Goal: Find specific page/section: Find specific page/section

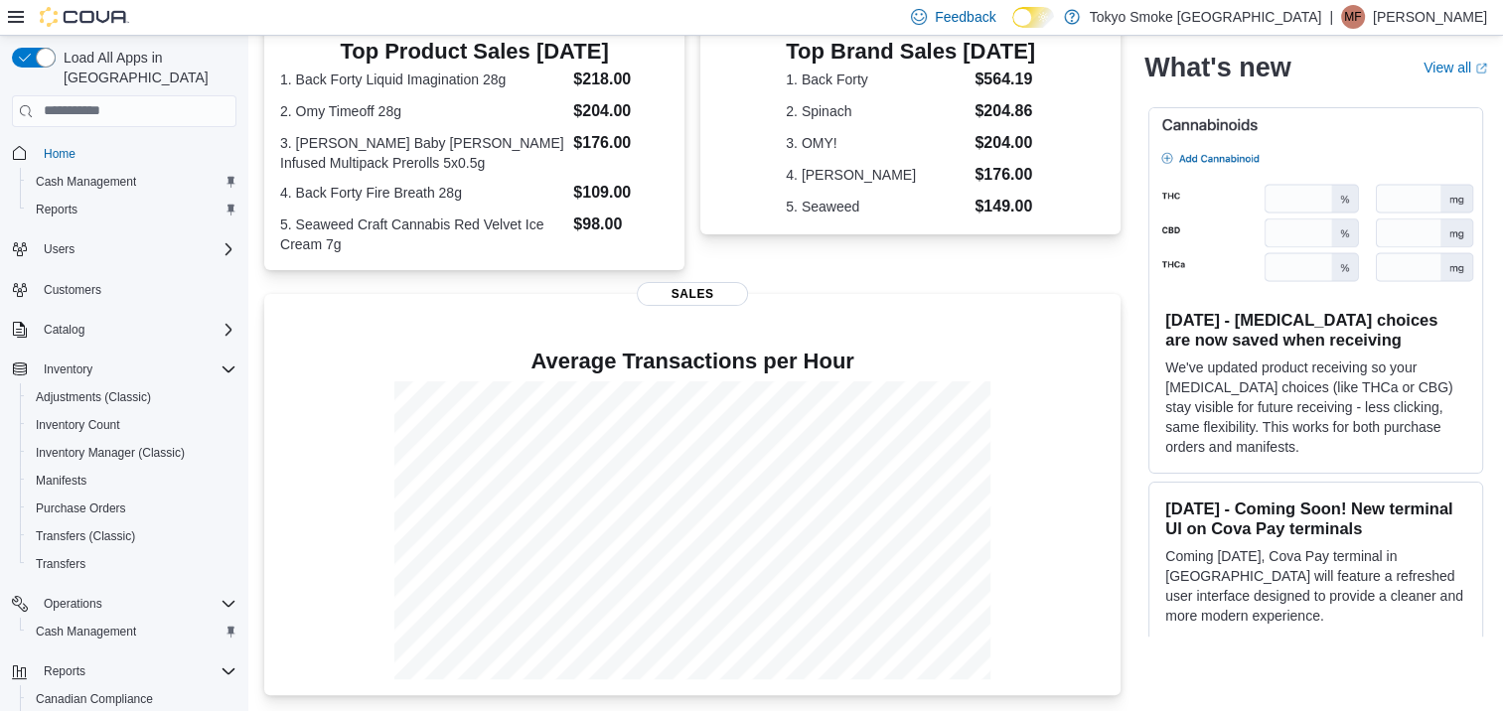
scroll to position [47, 0]
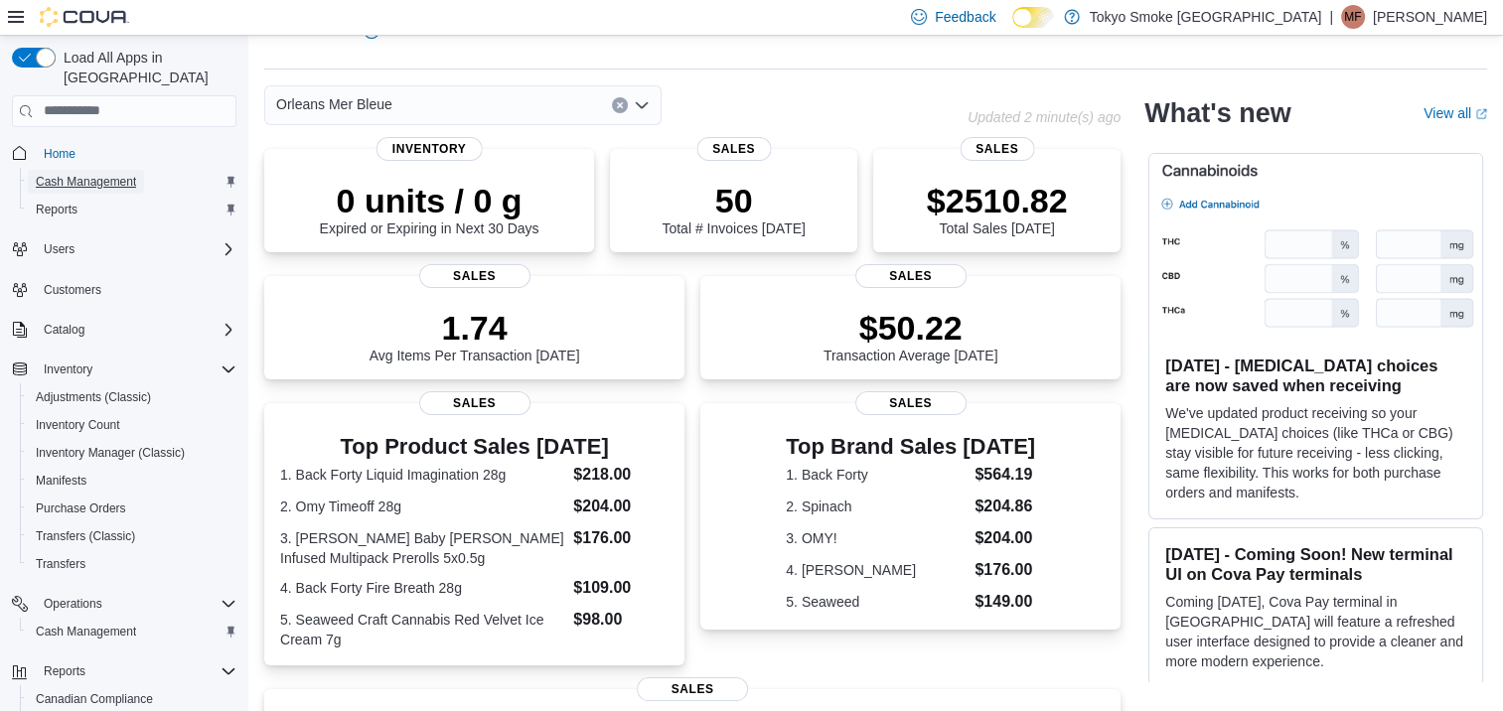
click at [83, 174] on span "Cash Management" at bounding box center [86, 182] width 100 height 16
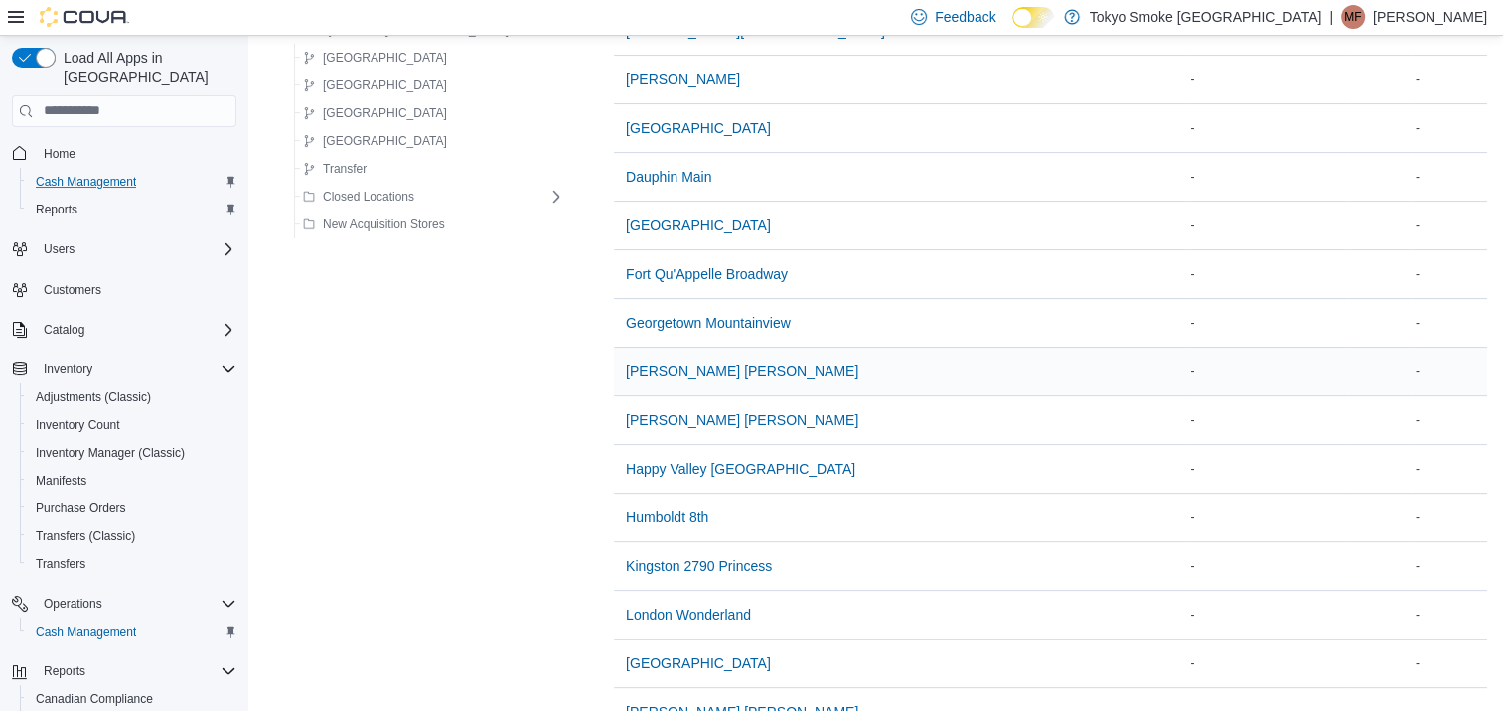
scroll to position [1093, 0]
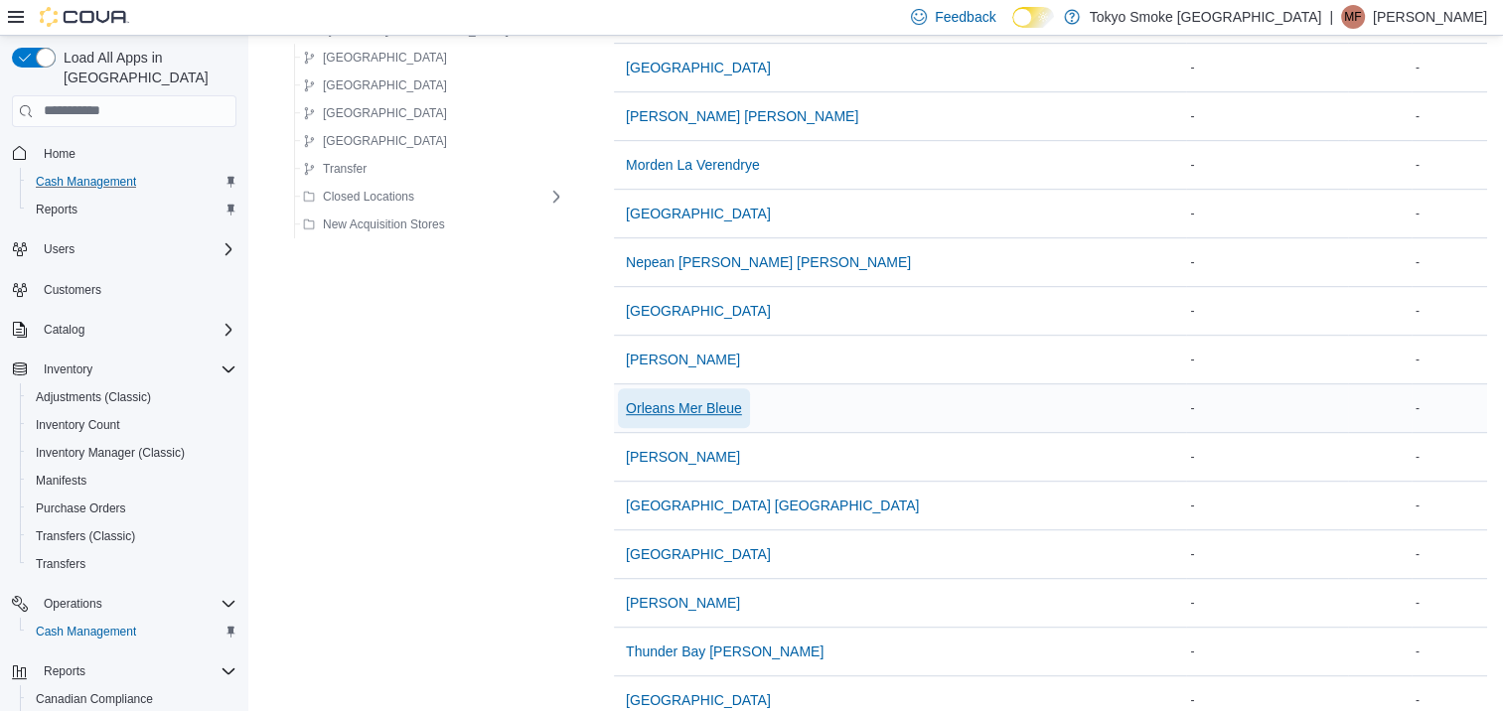
click at [649, 398] on span "Orleans Mer Bleue" at bounding box center [684, 408] width 116 height 20
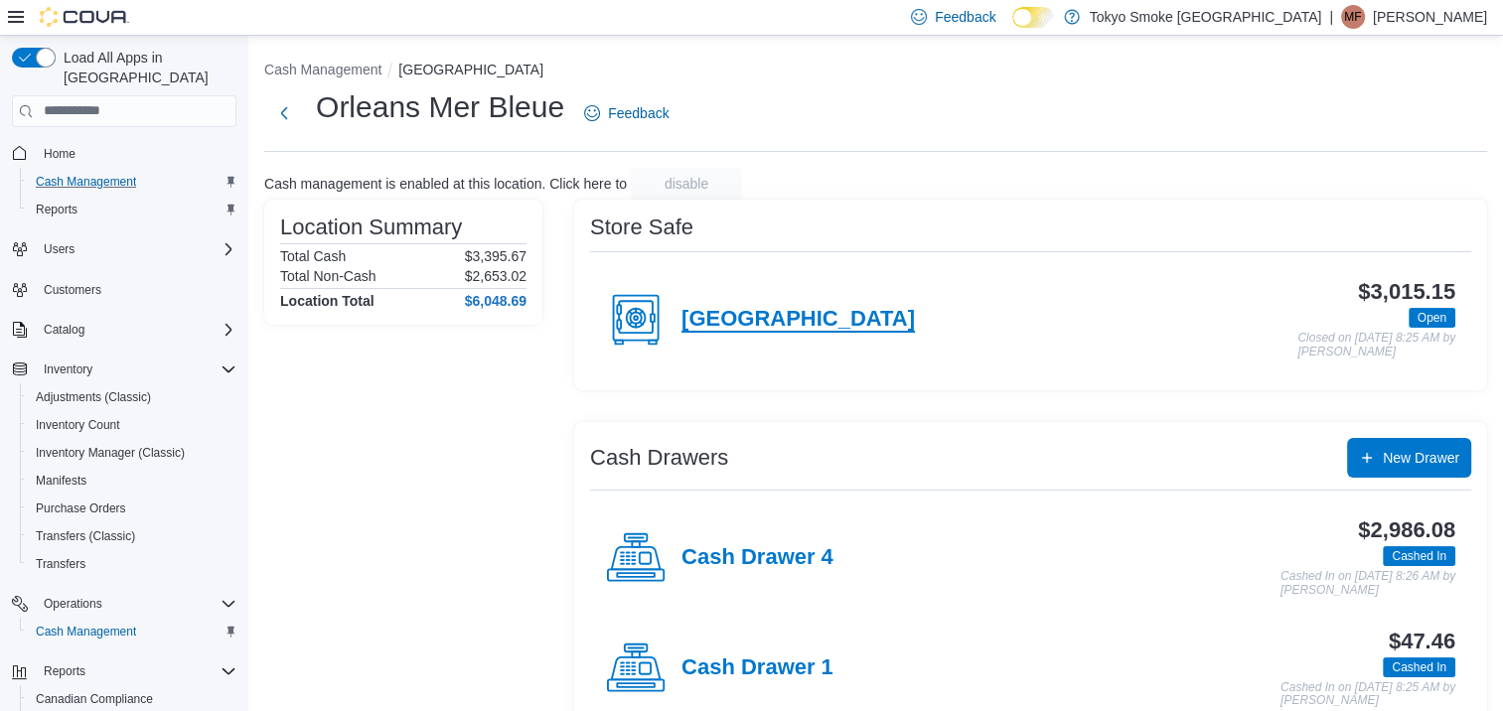
click at [734, 315] on h4 "[GEOGRAPHIC_DATA]" at bounding box center [798, 320] width 233 height 26
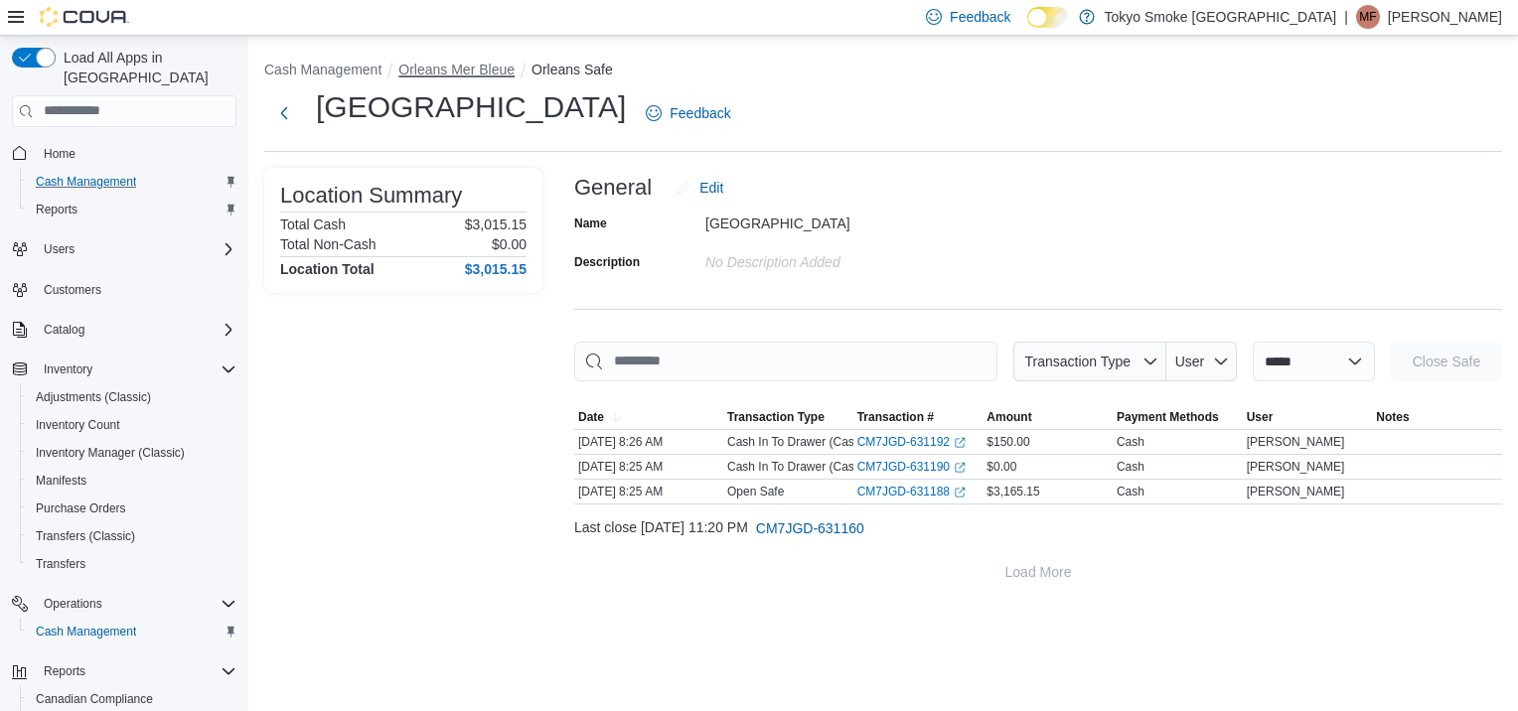
click at [467, 72] on button "Orleans Mer Bleue" at bounding box center [456, 70] width 116 height 16
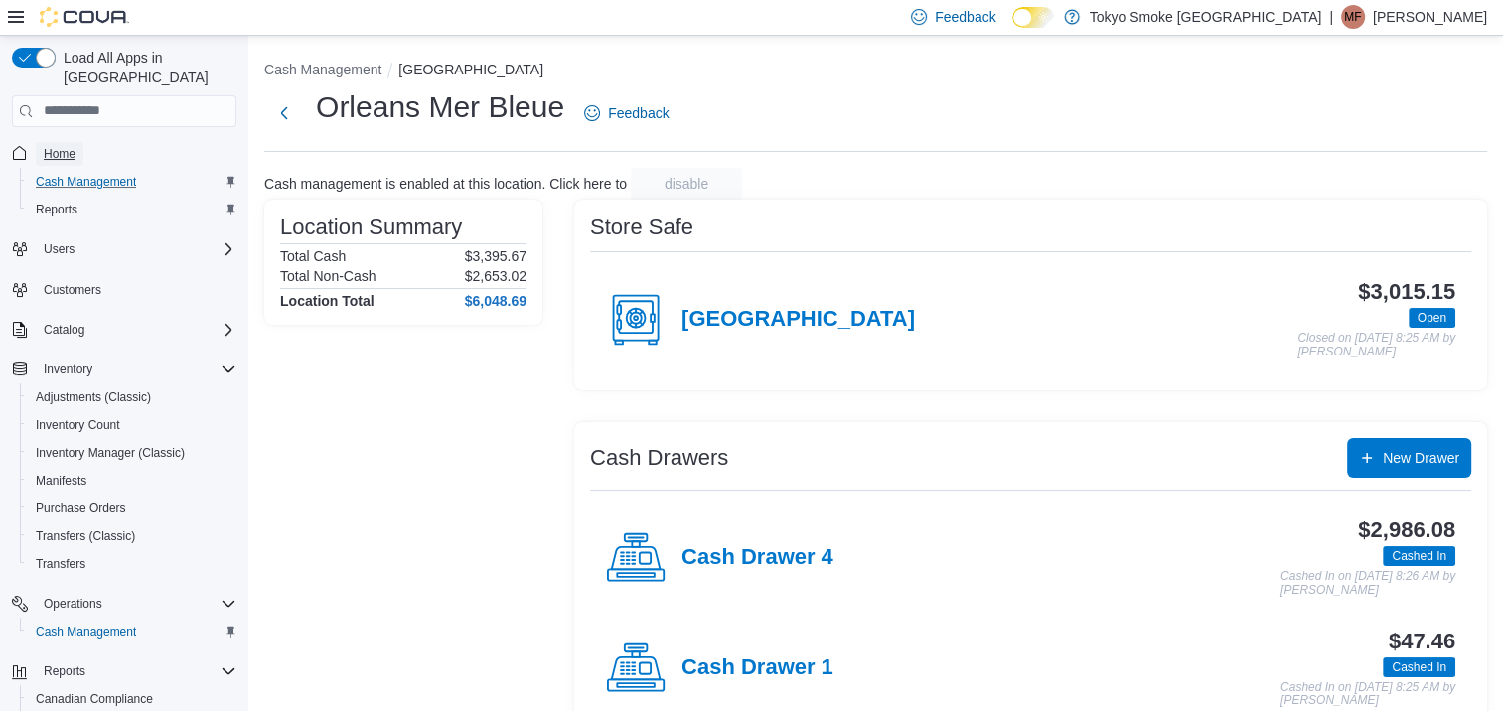
drag, startPoint x: 61, startPoint y: 125, endPoint x: 79, endPoint y: 146, distance: 28.1
click at [62, 146] on span "Home" at bounding box center [60, 154] width 32 height 16
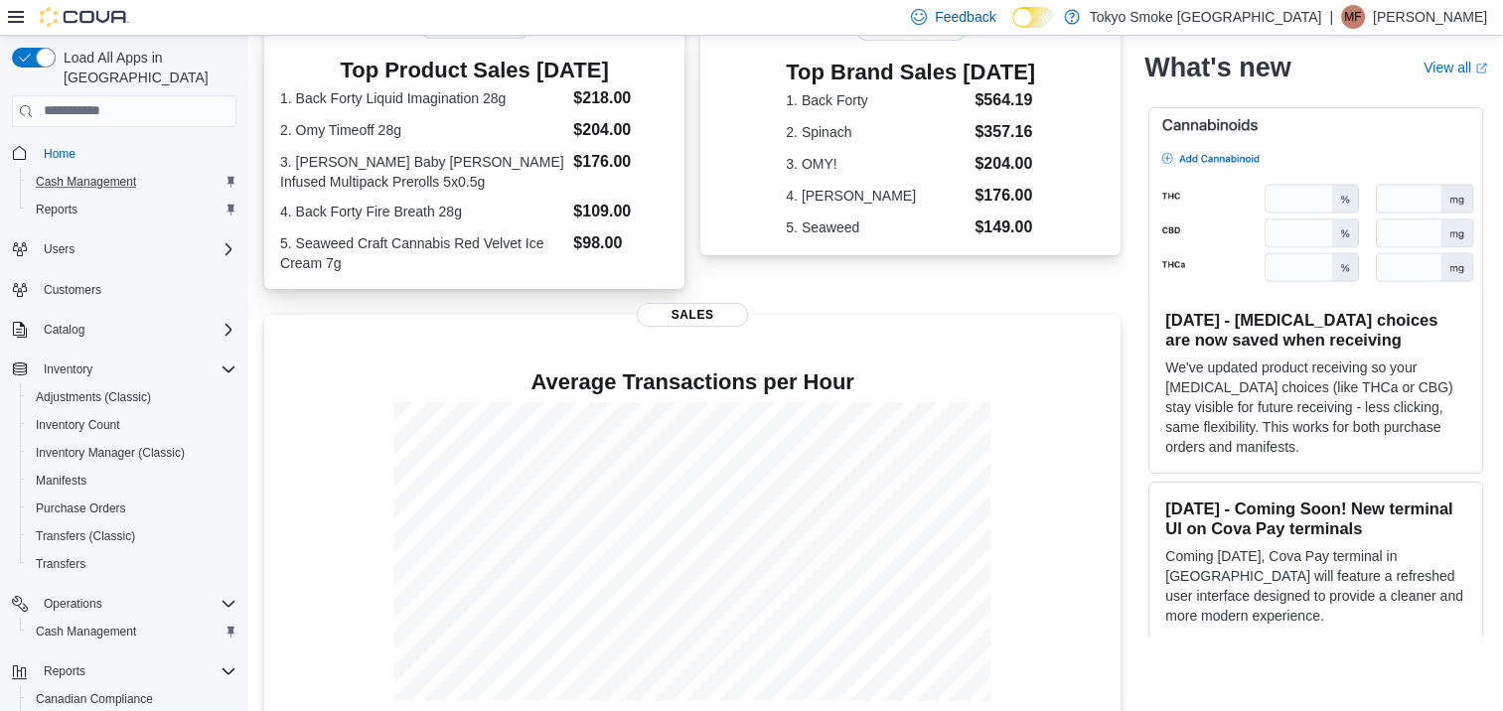
scroll to position [444, 0]
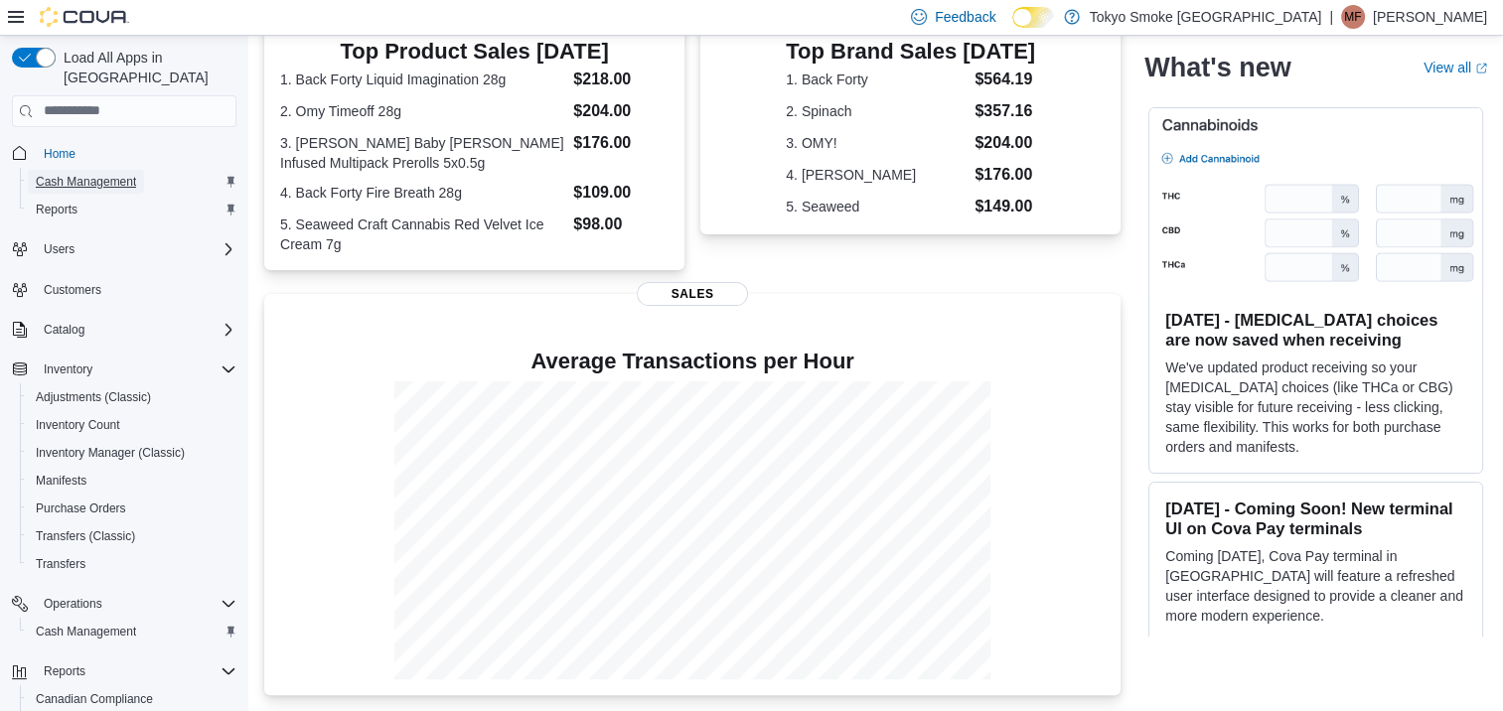
click at [123, 174] on span "Cash Management" at bounding box center [86, 182] width 100 height 16
